Goal: Task Accomplishment & Management: Manage account settings

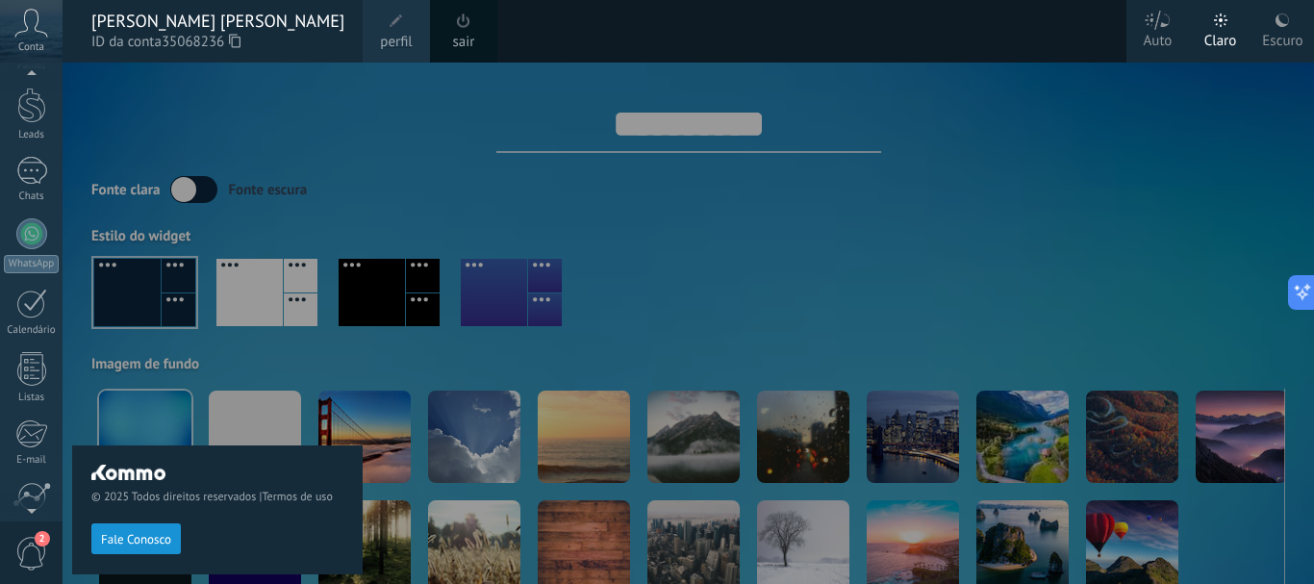
click at [390, 25] on span at bounding box center [396, 20] width 13 height 13
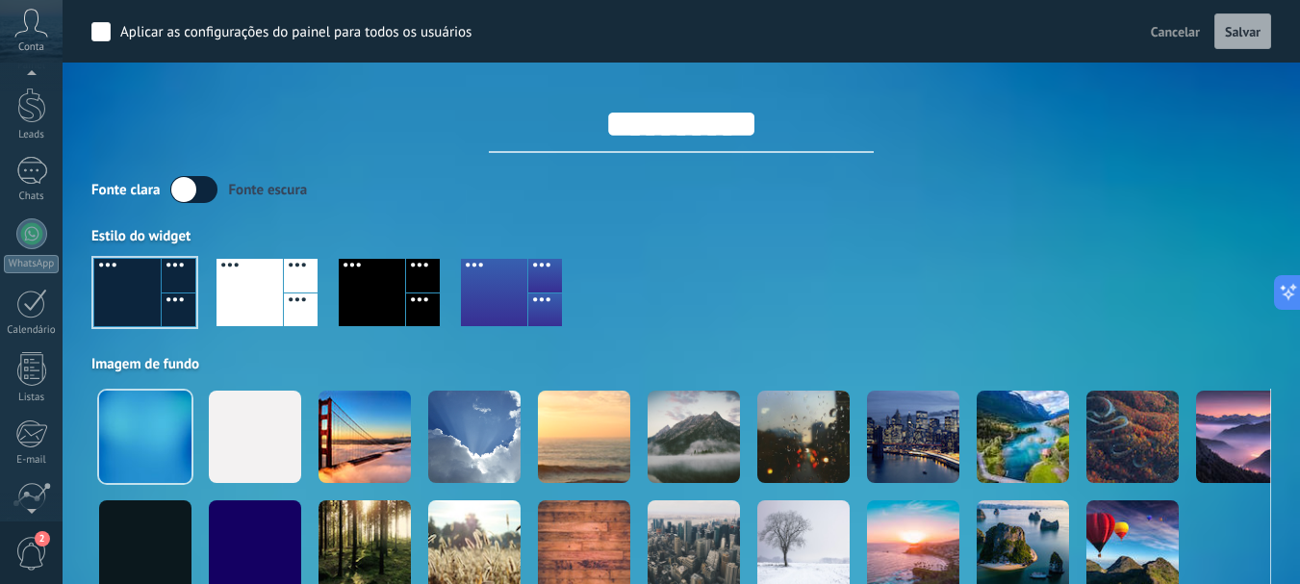
scroll to position [216, 0]
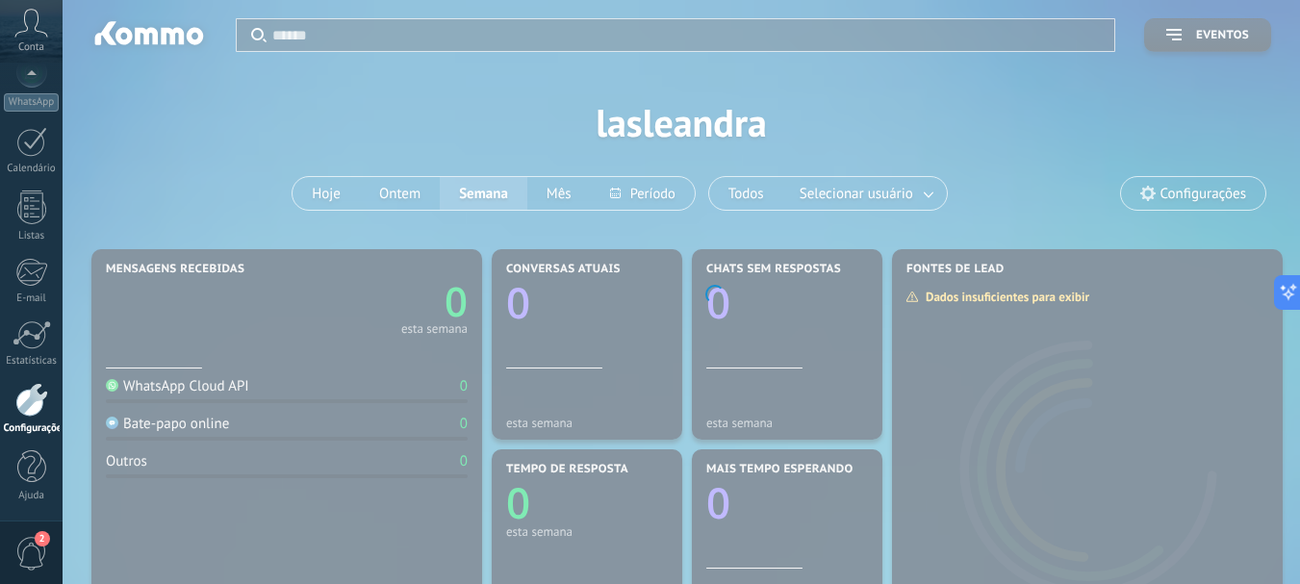
click at [31, 32] on icon at bounding box center [31, 23] width 34 height 29
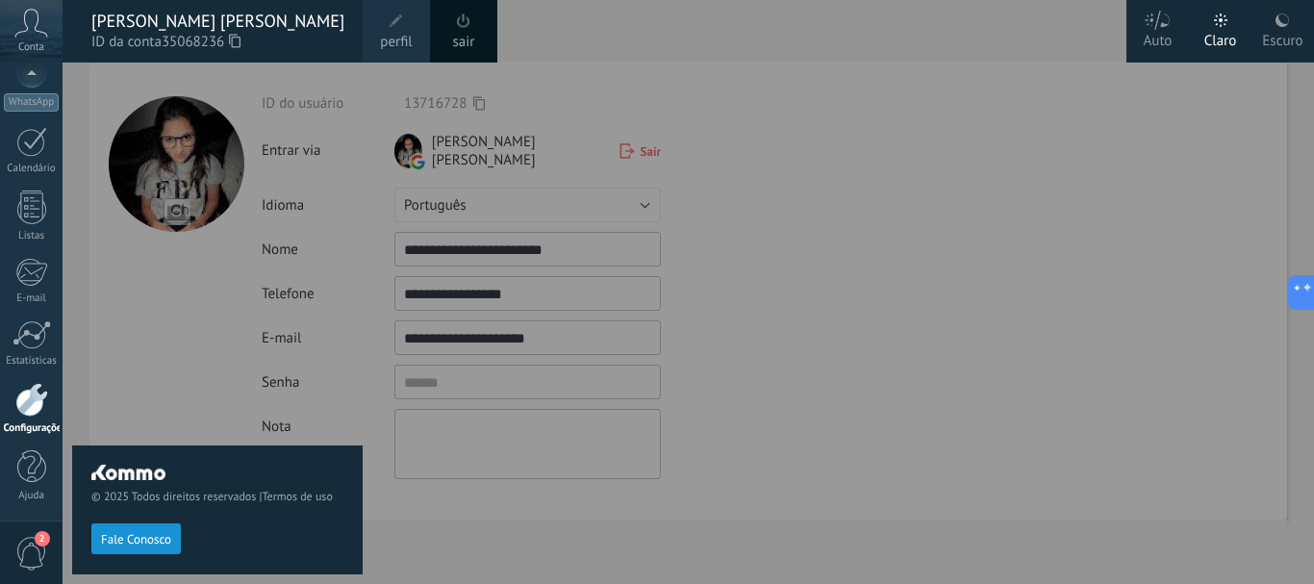
click at [791, 237] on div at bounding box center [720, 292] width 1314 height 584
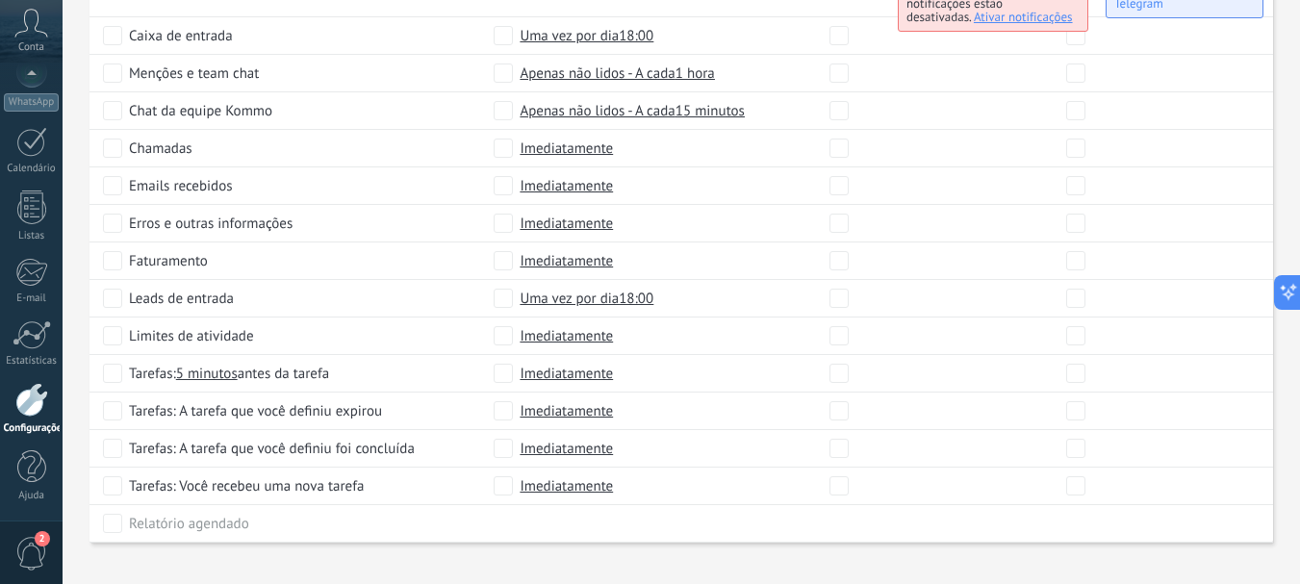
scroll to position [1046, 0]
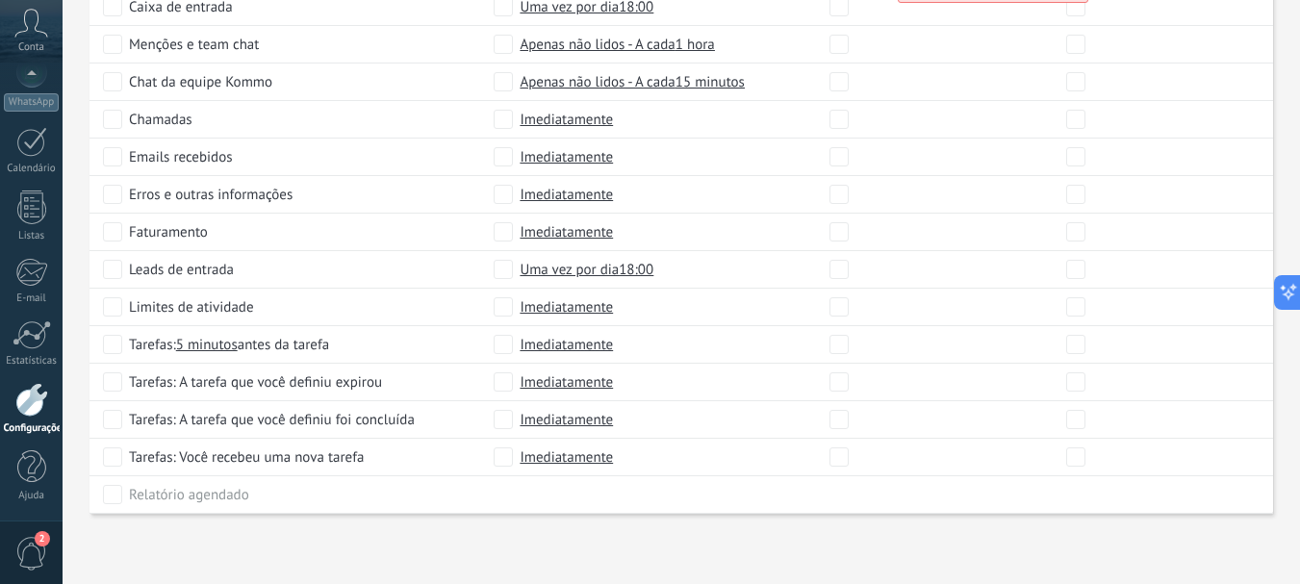
click at [34, 419] on link "Configurações" at bounding box center [31, 409] width 63 height 52
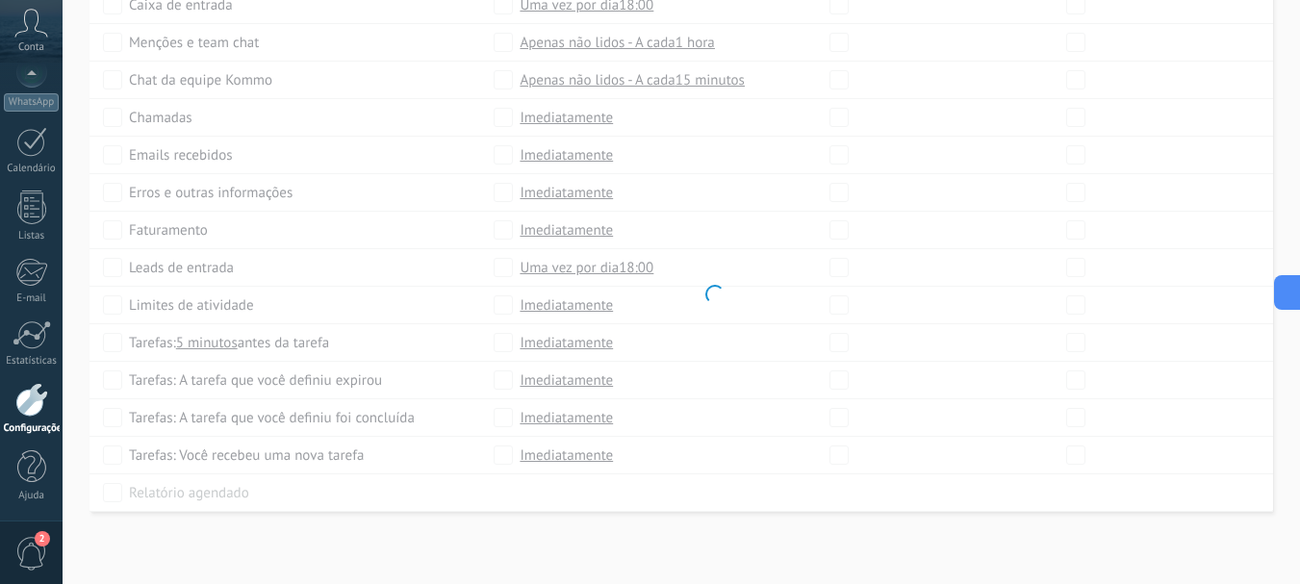
scroll to position [1004, 0]
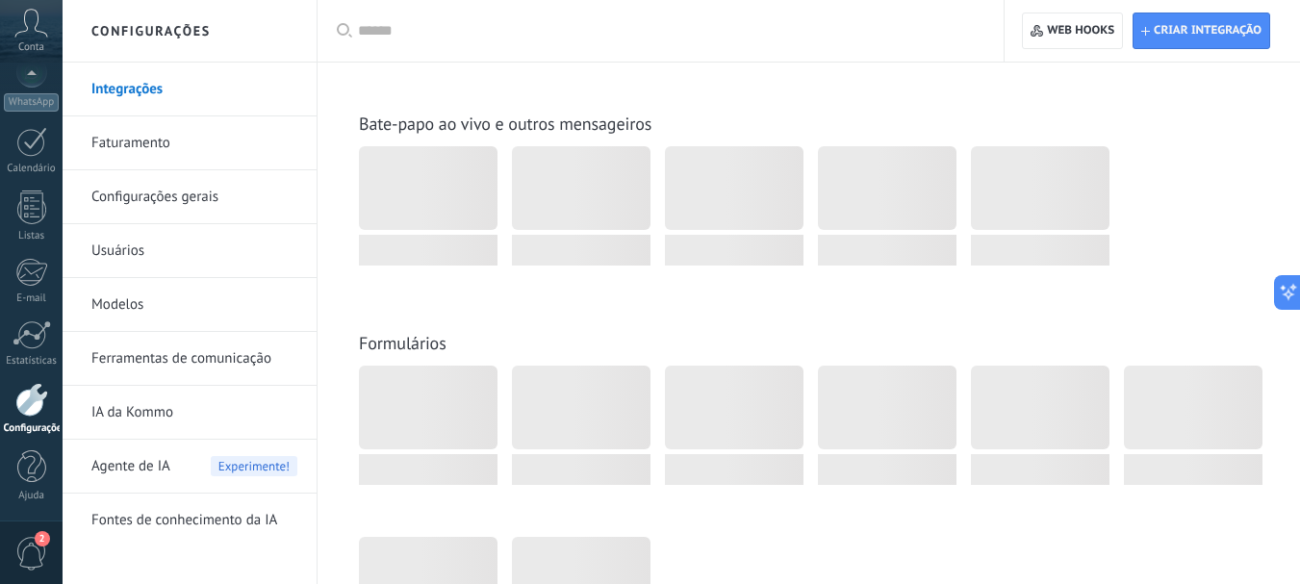
click at [34, 408] on div at bounding box center [31, 400] width 33 height 34
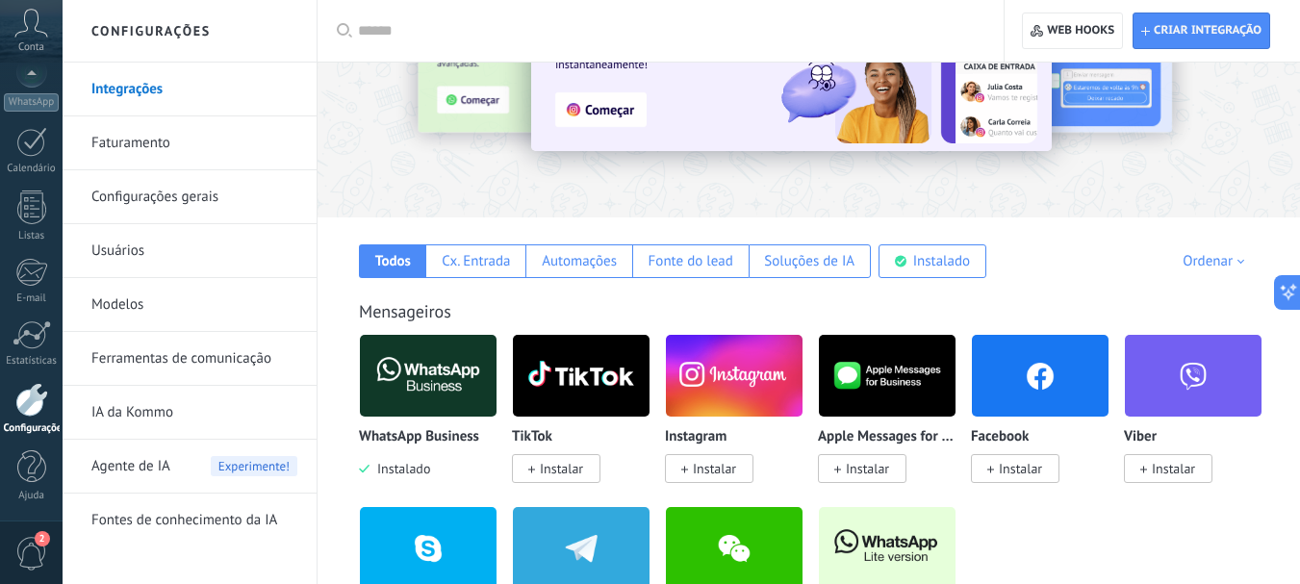
scroll to position [192, 0]
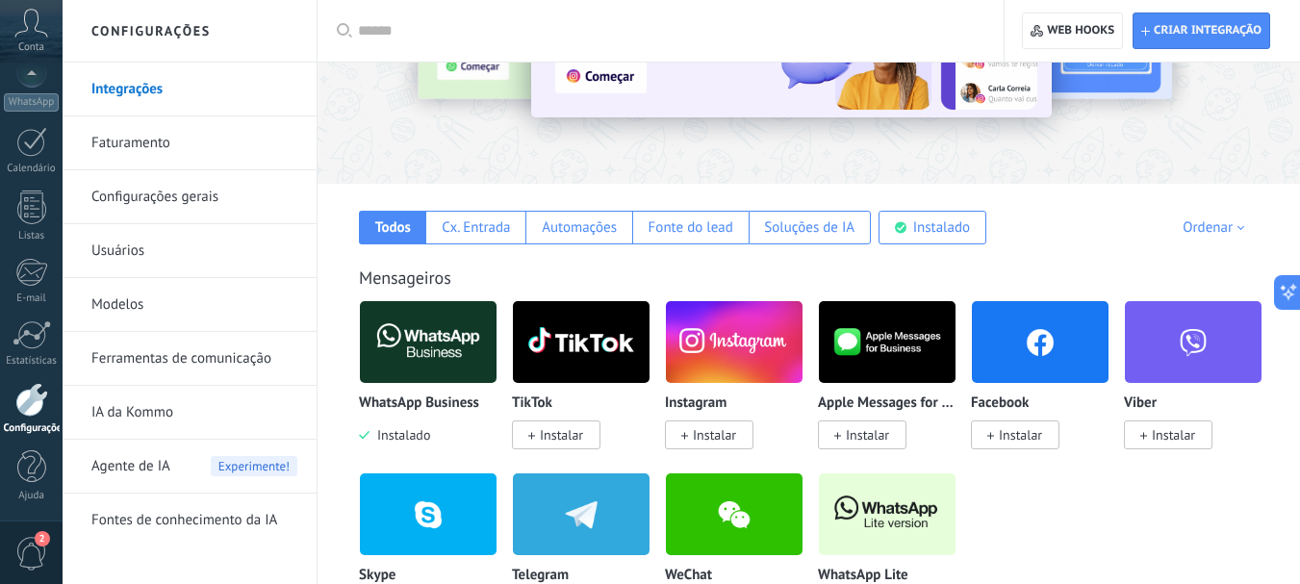
click at [156, 193] on link "Configurações gerais" at bounding box center [194, 197] width 206 height 54
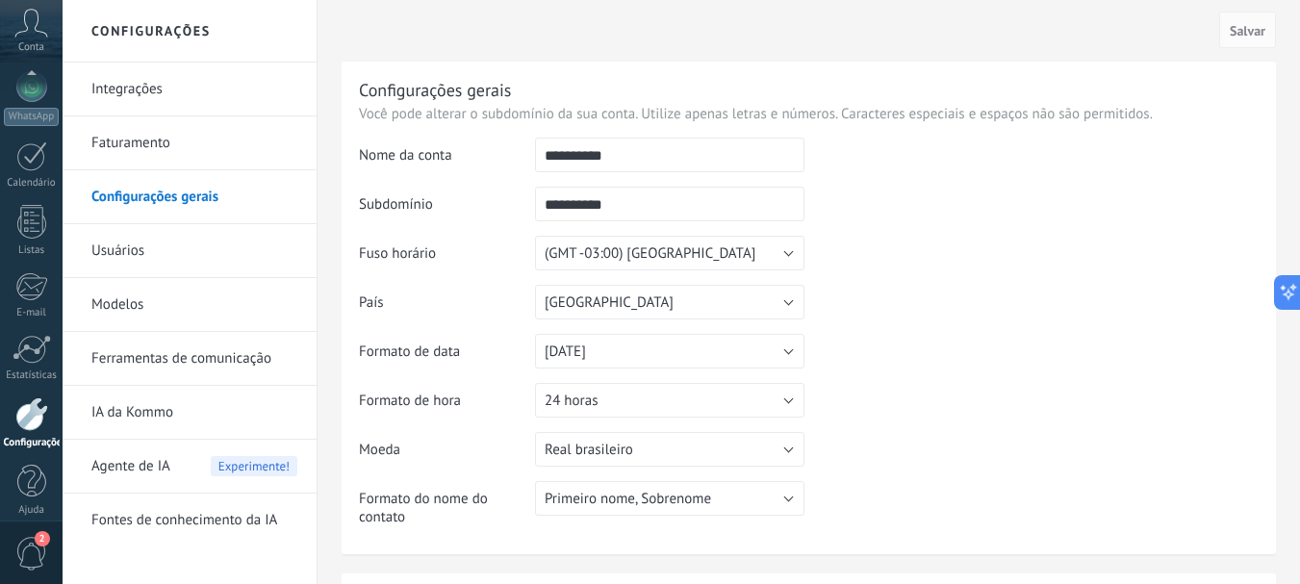
scroll to position [216, 0]
